Goal: Task Accomplishment & Management: Manage account settings

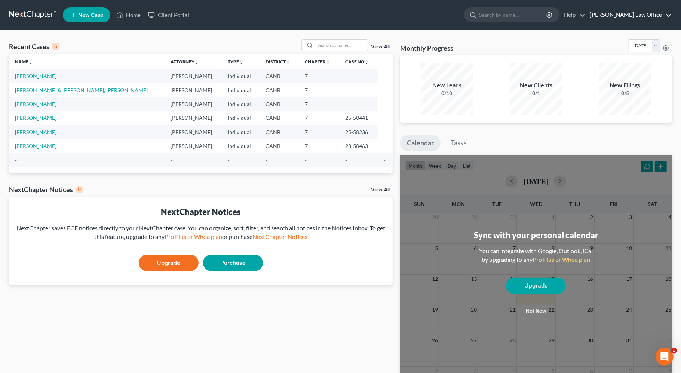
click at [644, 11] on link "[PERSON_NAME] Law Office" at bounding box center [629, 14] width 86 height 13
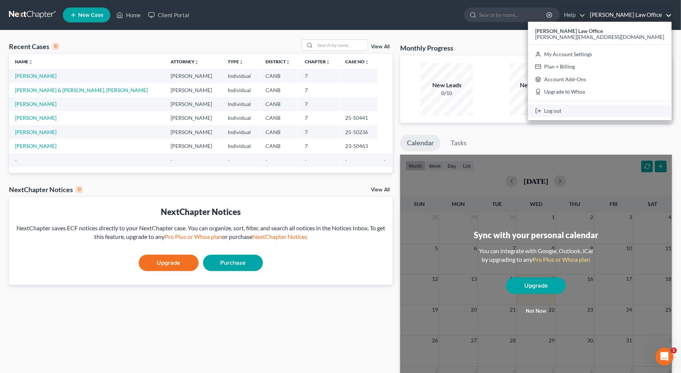
click at [623, 112] on link "Log out" at bounding box center [600, 110] width 144 height 13
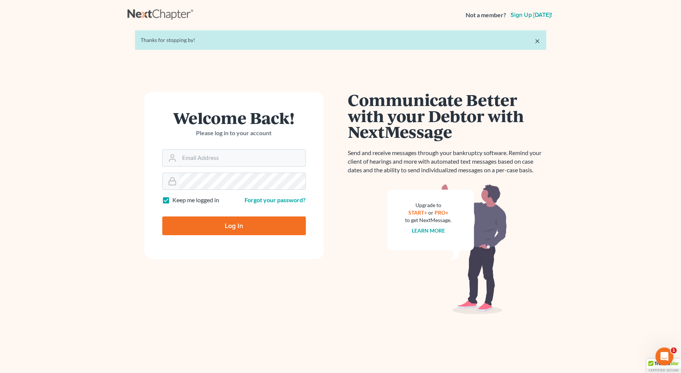
type input "lindsey@nextchapterbk.com"
click at [232, 224] on input "Log In" at bounding box center [234, 225] width 144 height 19
type input "Thinking..."
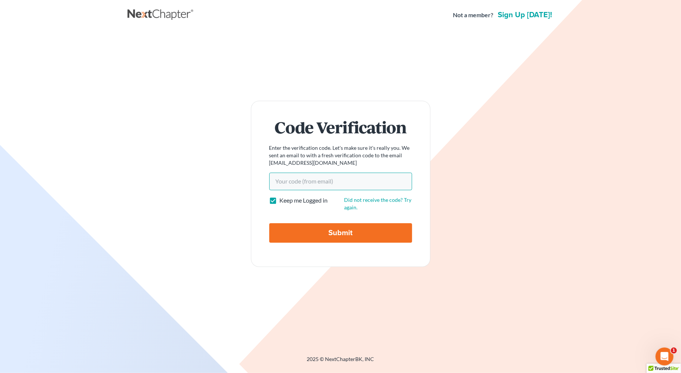
click at [332, 180] on input "Your code(from email)" at bounding box center [340, 180] width 143 height 17
paste input "e1796d"
type input "e1796d"
click at [341, 230] on input "Submit" at bounding box center [340, 232] width 143 height 19
type input "Thinking..."
